Goal: Information Seeking & Learning: Find specific fact

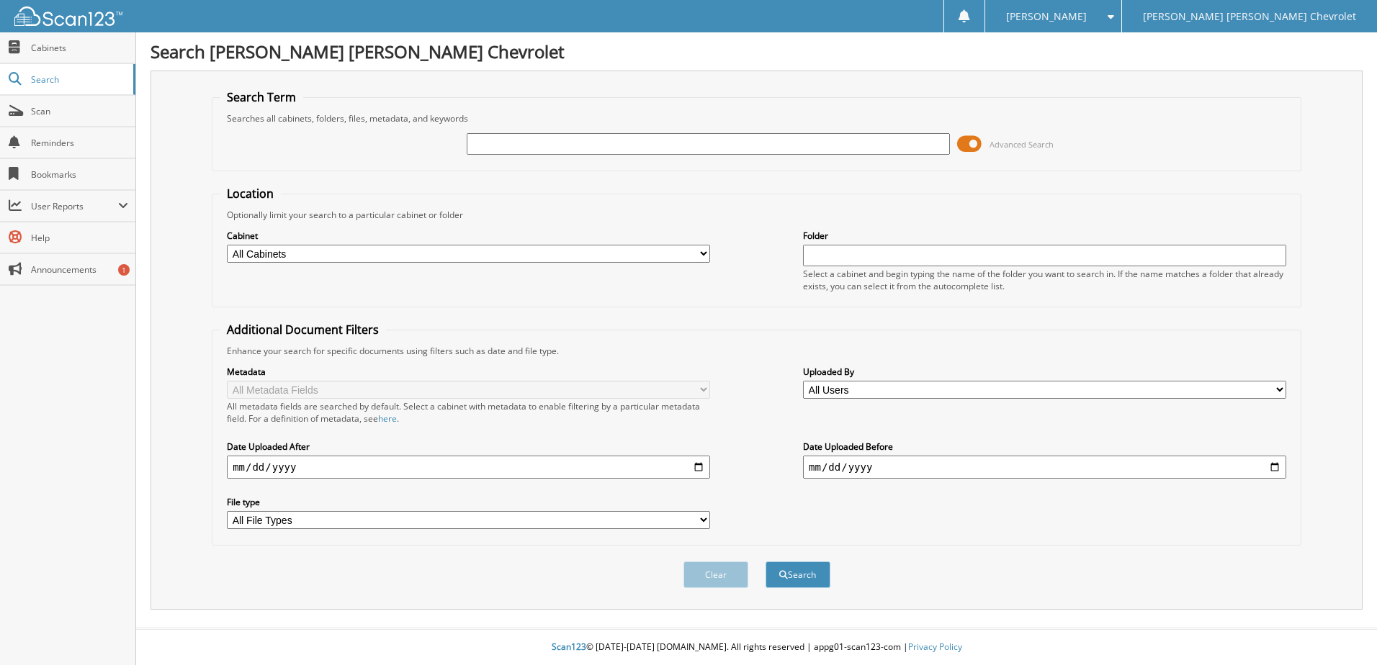
click at [590, 145] on input "text" at bounding box center [708, 144] width 483 height 22
type input "[PERSON_NAME]"
click at [765, 562] on button "Search" at bounding box center [797, 575] width 65 height 27
type input "[PERSON_NAME]"
click at [765, 562] on button "Search" at bounding box center [797, 575] width 65 height 27
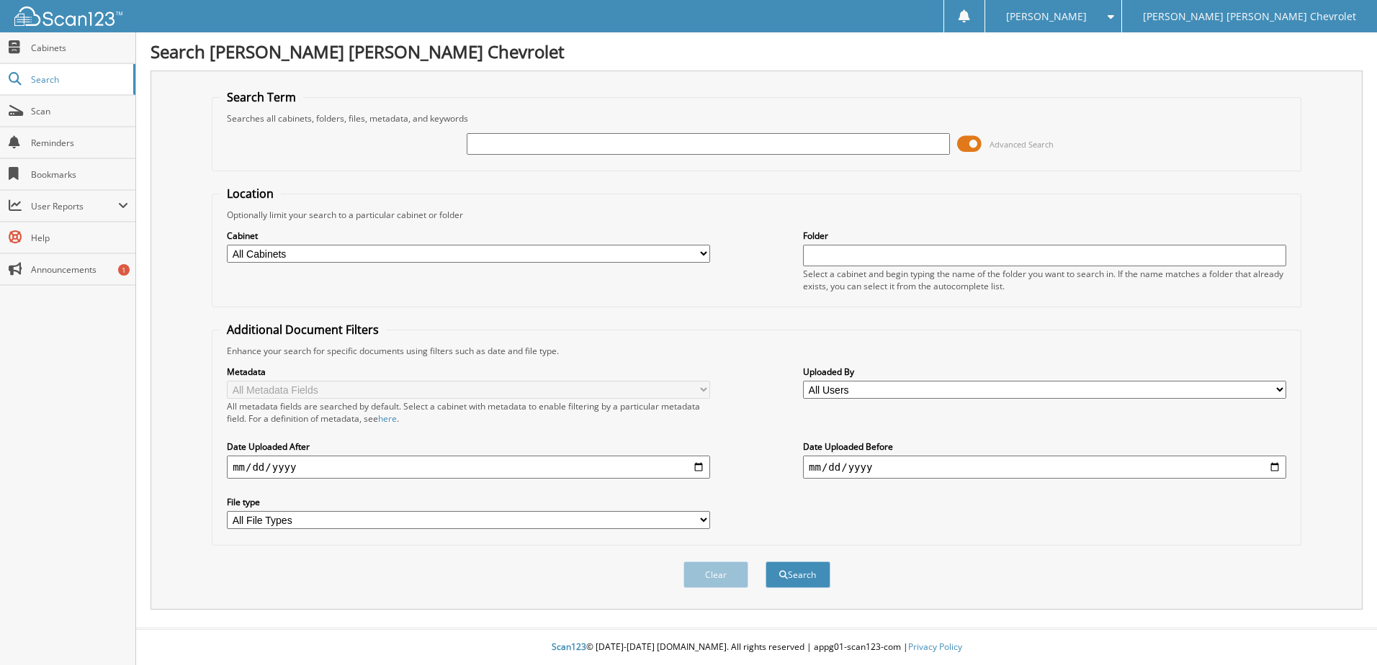
click at [525, 145] on input "text" at bounding box center [708, 144] width 483 height 22
type input "davis"
click at [765, 562] on button "Search" at bounding box center [797, 575] width 65 height 27
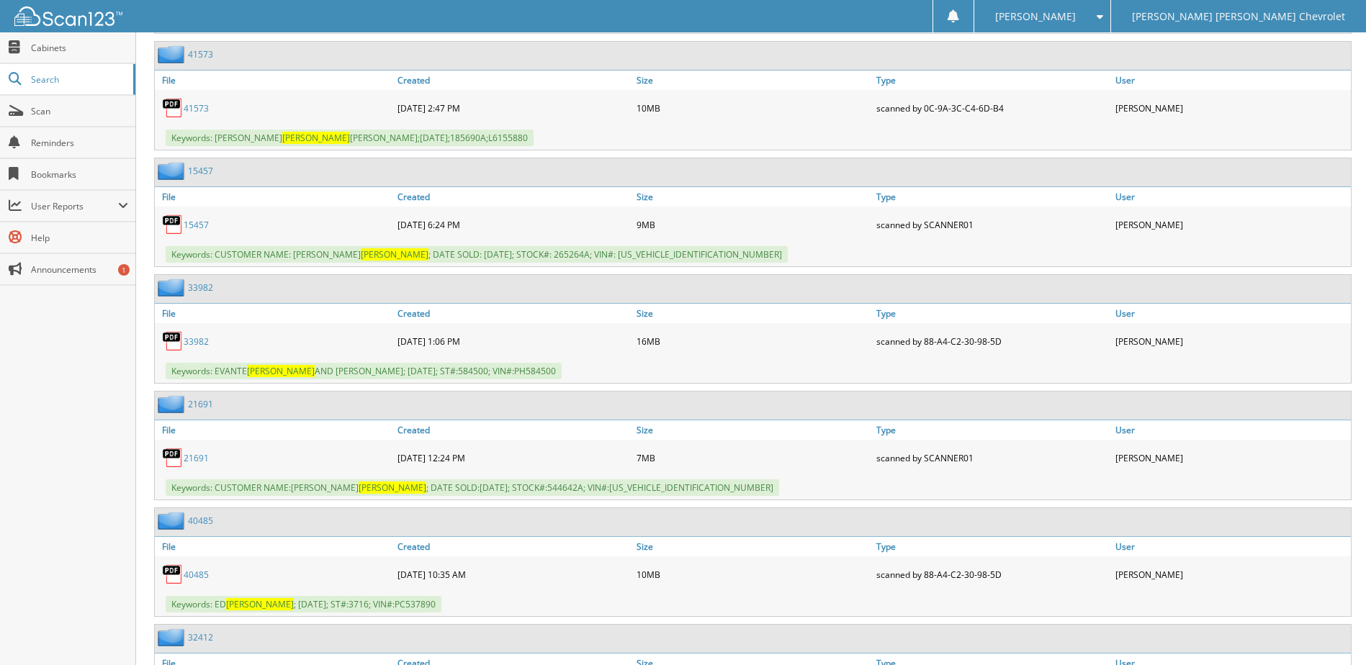
scroll to position [3528, 0]
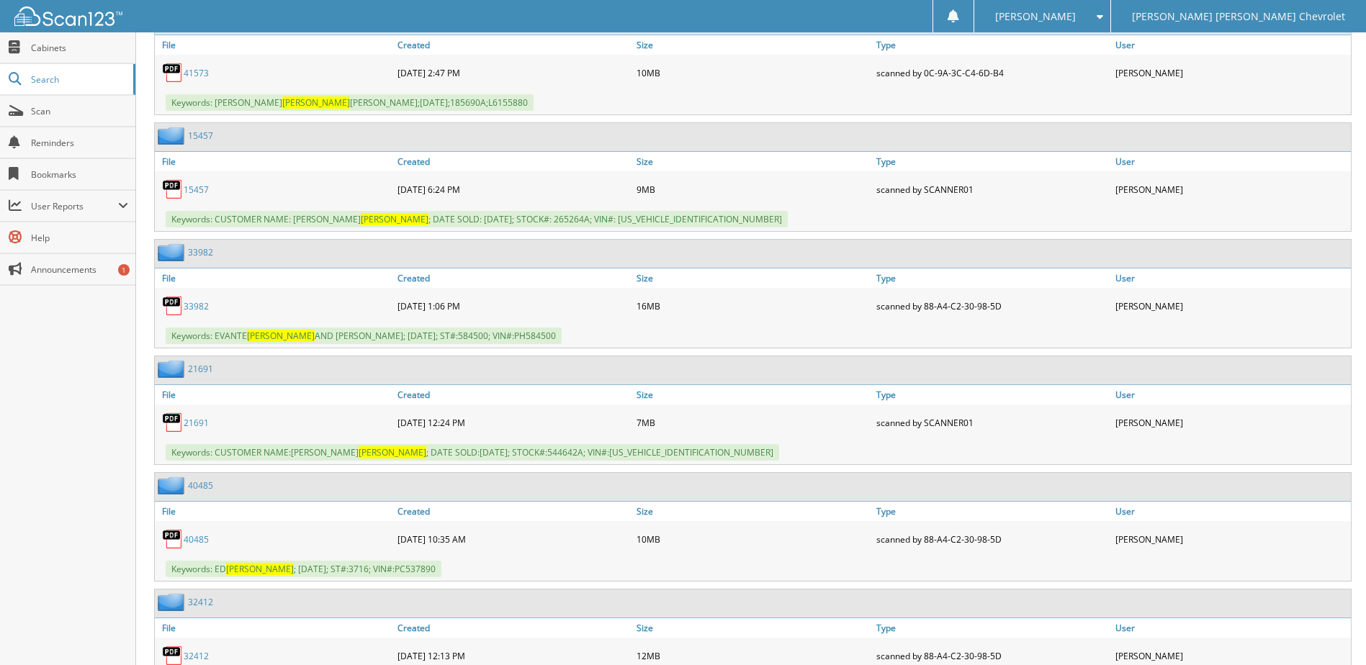
click at [199, 542] on link "40485" at bounding box center [196, 539] width 25 height 12
